Goal: Task Accomplishment & Management: Manage account settings

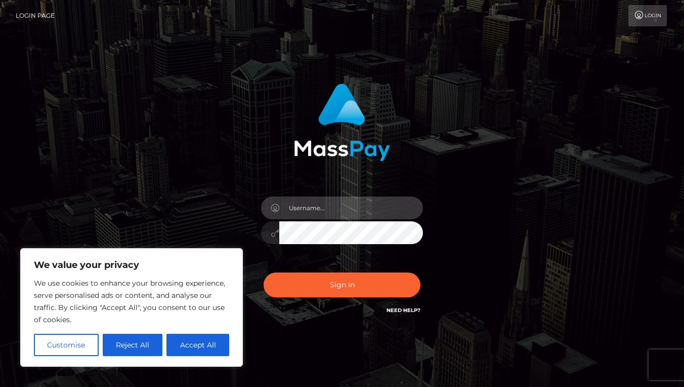
type input "[EMAIL_ADDRESS][DOMAIN_NAME]"
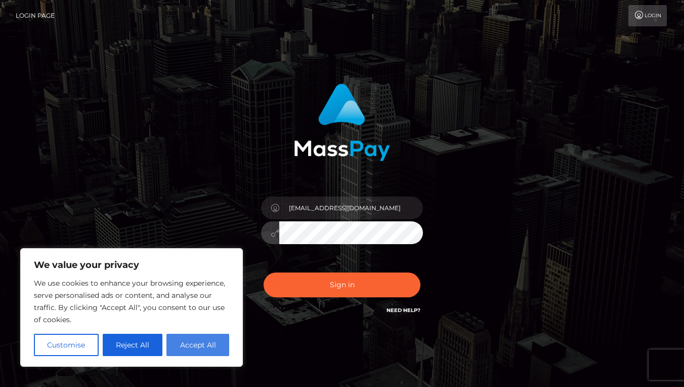
click at [201, 342] on button "Accept All" at bounding box center [197, 344] width 63 height 22
checkbox input "true"
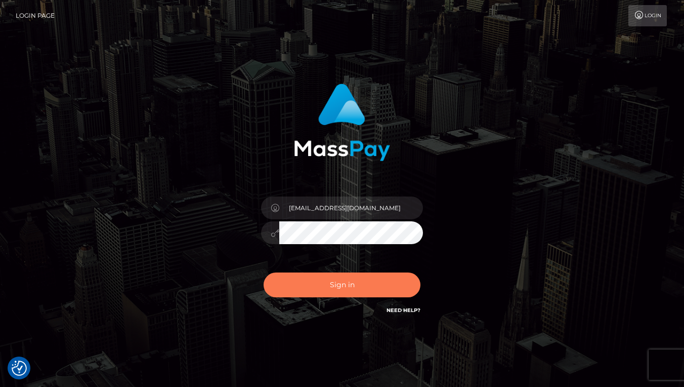
click at [349, 284] on button "Sign in" at bounding box center [342, 284] width 157 height 25
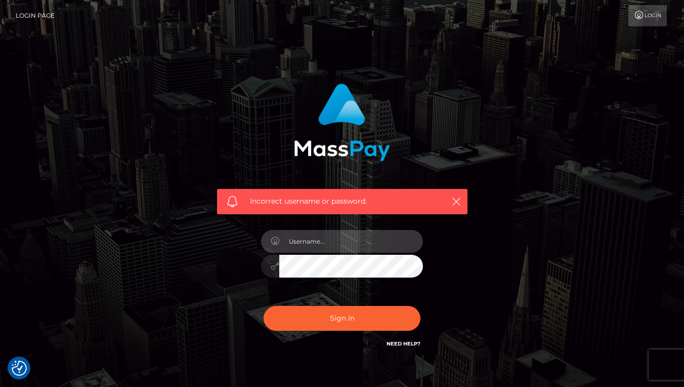
type input "[EMAIL_ADDRESS][DOMAIN_NAME]"
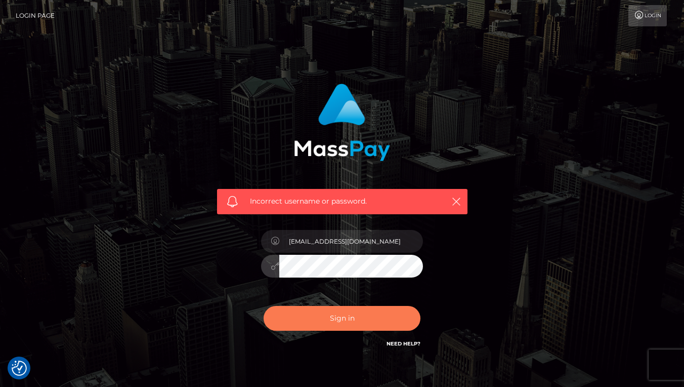
click at [352, 324] on button "Sign in" at bounding box center [342, 318] width 157 height 25
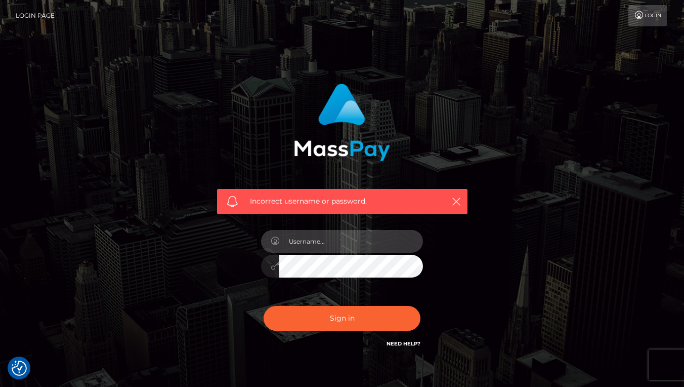
type input "[EMAIL_ADDRESS][DOMAIN_NAME]"
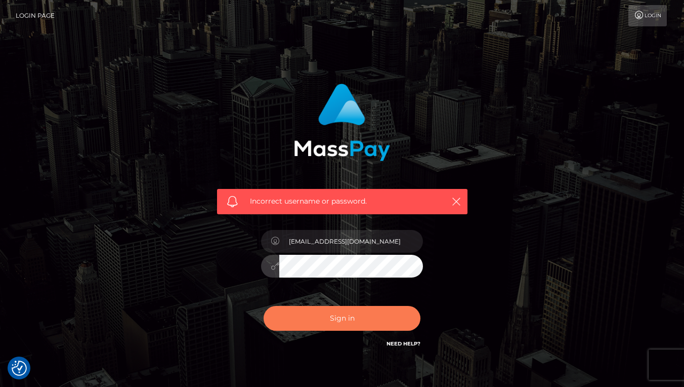
click at [347, 319] on button "Sign in" at bounding box center [342, 318] width 157 height 25
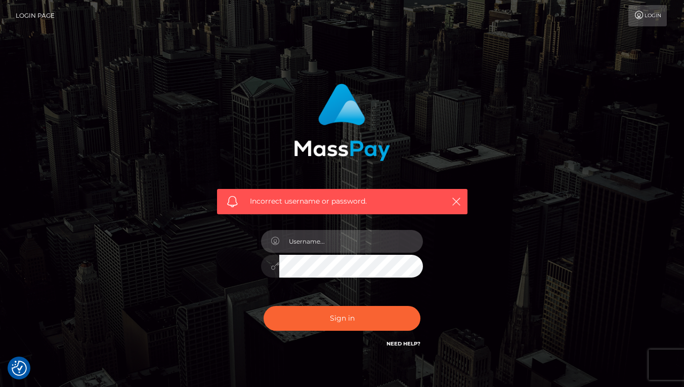
type input "[EMAIL_ADDRESS][DOMAIN_NAME]"
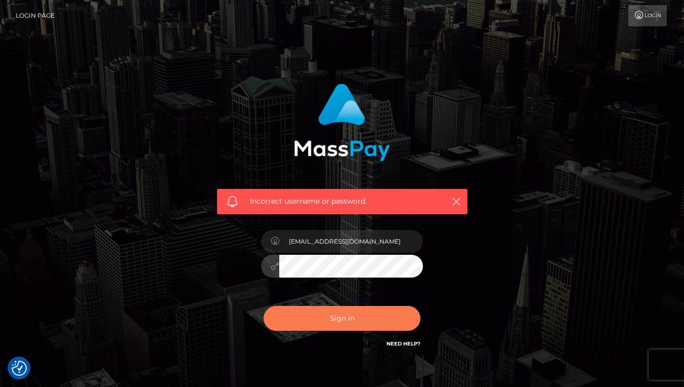
click at [331, 317] on button "Sign in" at bounding box center [342, 318] width 157 height 25
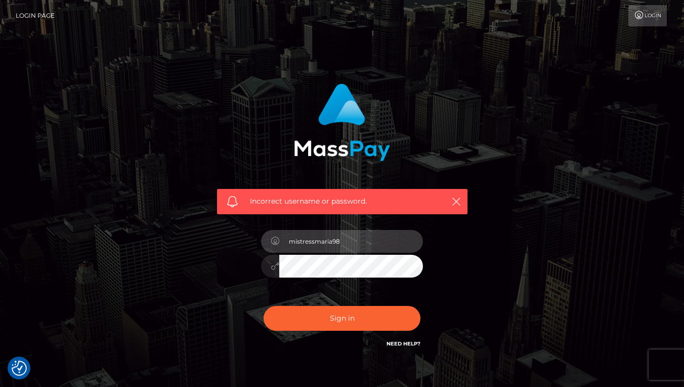
type input "mistressmaria98"
click at [401, 145] on div "Incorrect username or password." at bounding box center [343, 145] width 266 height 138
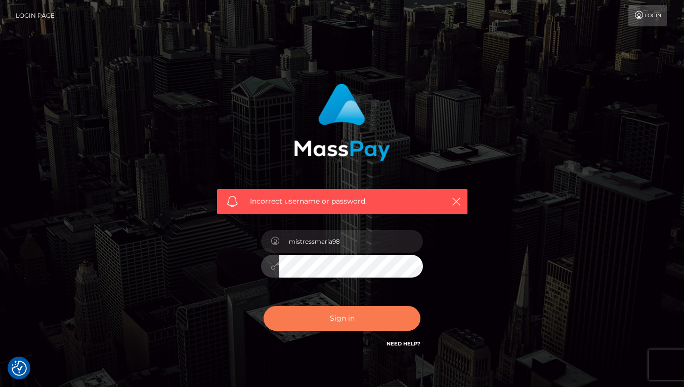
click at [319, 319] on button "Sign in" at bounding box center [342, 318] width 157 height 25
